Goal: Entertainment & Leisure: Consume media (video, audio)

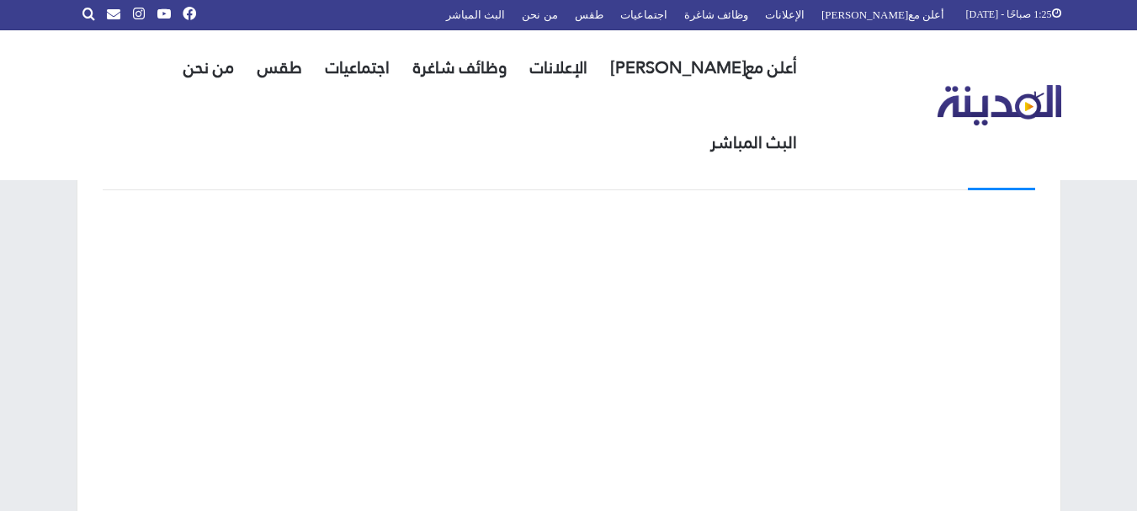
click at [485, 178] on div "البث المباشر" at bounding box center [569, 173] width 932 height 34
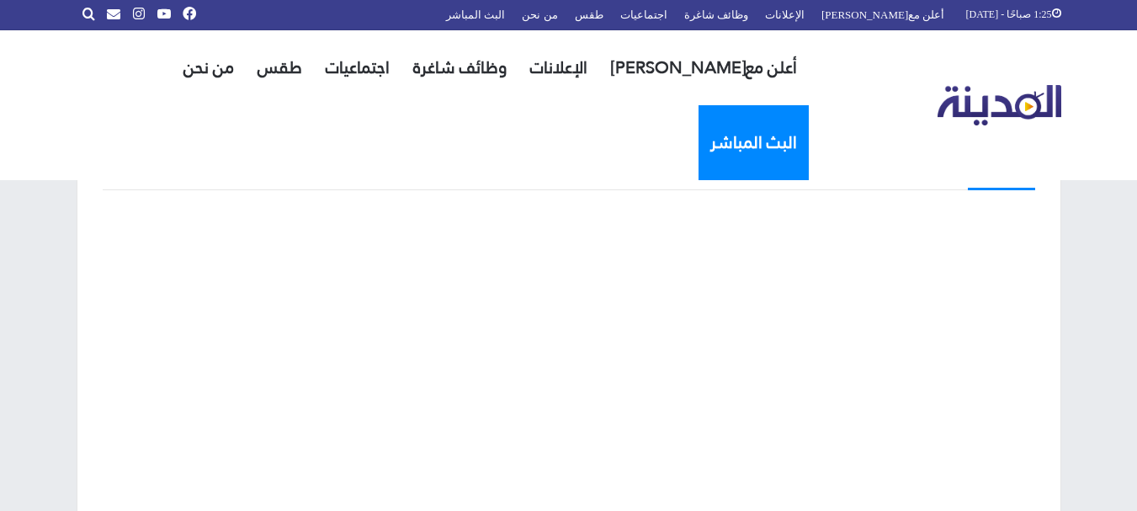
click at [698, 105] on link "البث المباشر" at bounding box center [753, 142] width 110 height 75
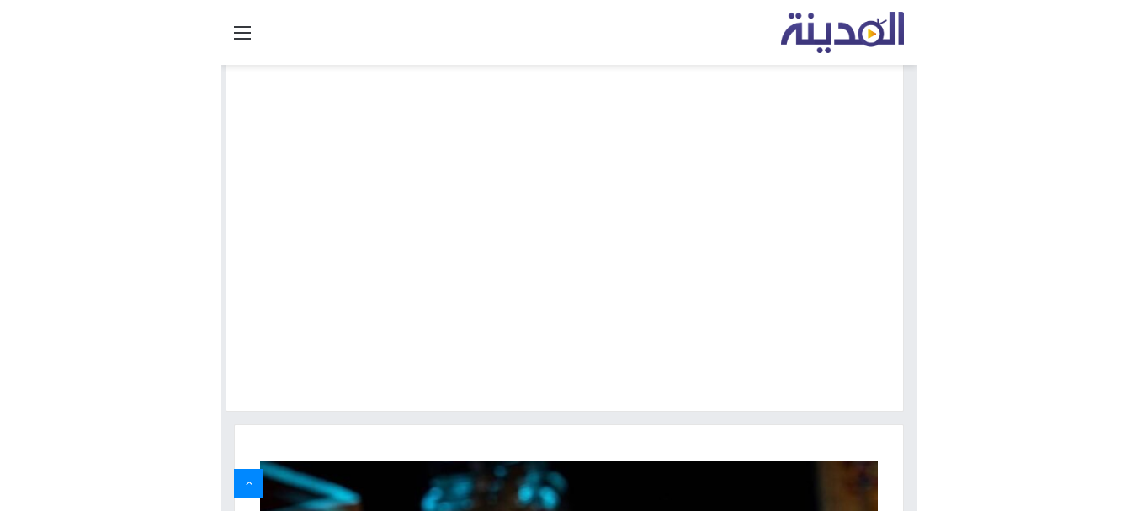
scroll to position [231, 0]
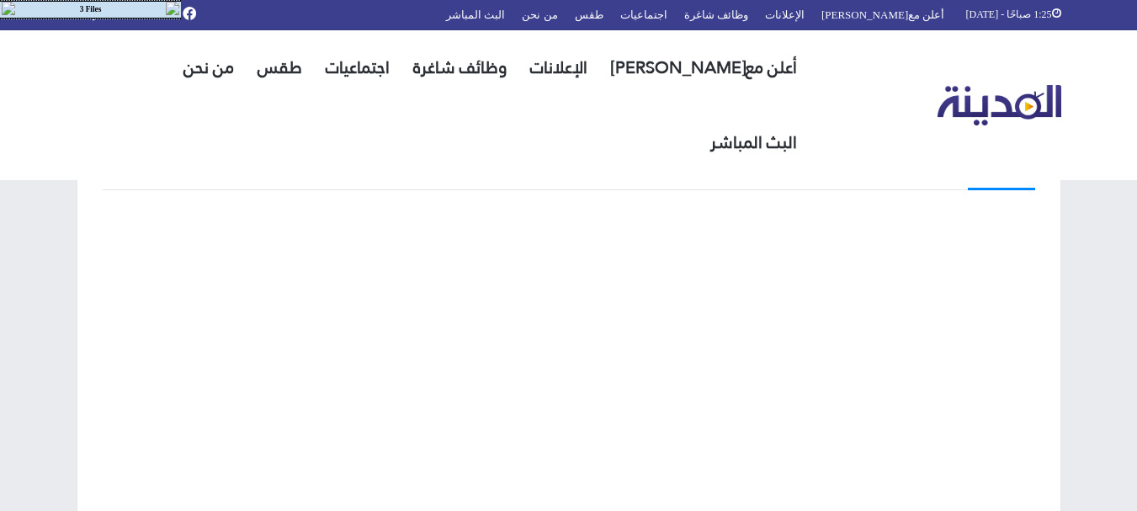
click at [172, 3] on img at bounding box center [172, 8] width 13 height 13
click at [135, 14] on span "الشريط العلوي" at bounding box center [139, 13] width 12 height 13
